Goal: Transaction & Acquisition: Purchase product/service

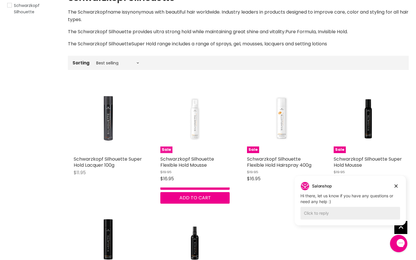
click at [198, 134] on img "Main content" at bounding box center [195, 118] width 46 height 69
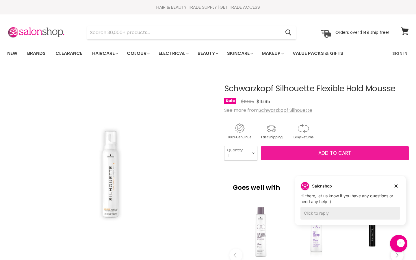
click at [291, 153] on button "Add to cart" at bounding box center [335, 153] width 148 height 14
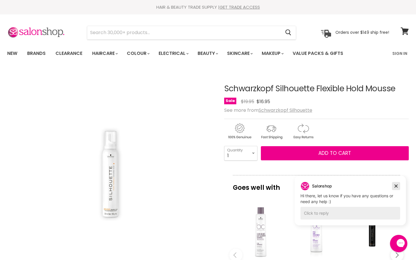
click at [395, 187] on icon "Dismiss campaign" at bounding box center [396, 186] width 3 height 3
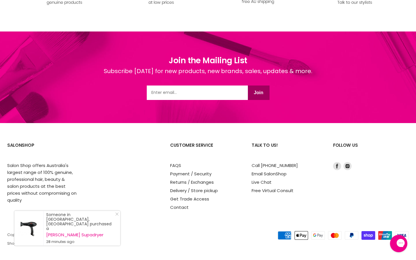
scroll to position [737, 0]
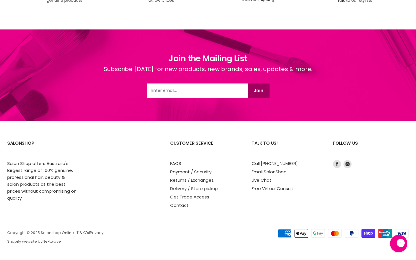
click at [200, 187] on link "Delivery / Store pickup" at bounding box center [194, 189] width 48 height 6
